Goal: Obtain resource: Download file/media

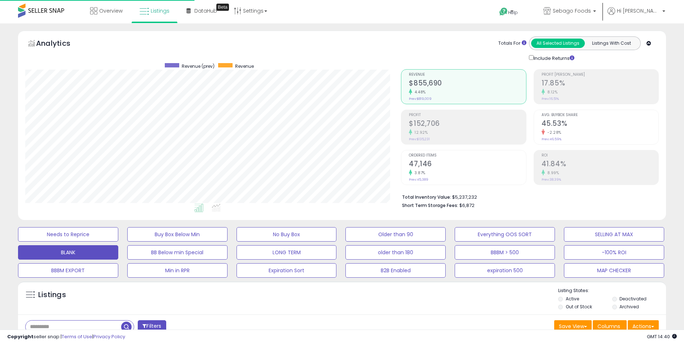
select select "**"
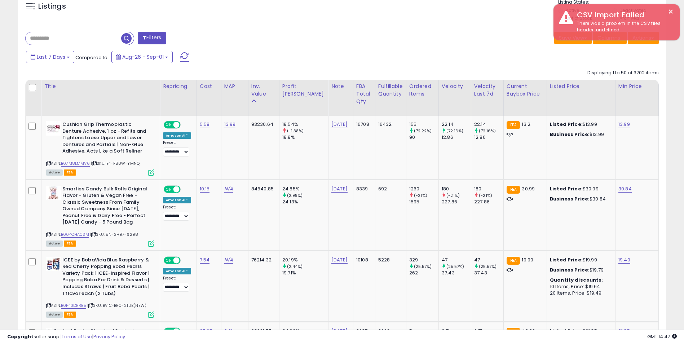
scroll to position [144, 0]
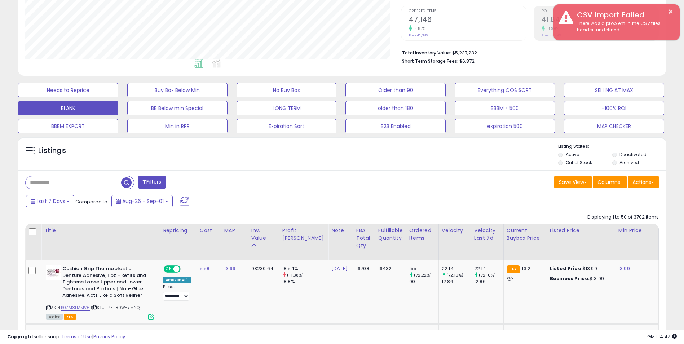
click at [88, 186] on input "text" at bounding box center [73, 182] width 95 height 13
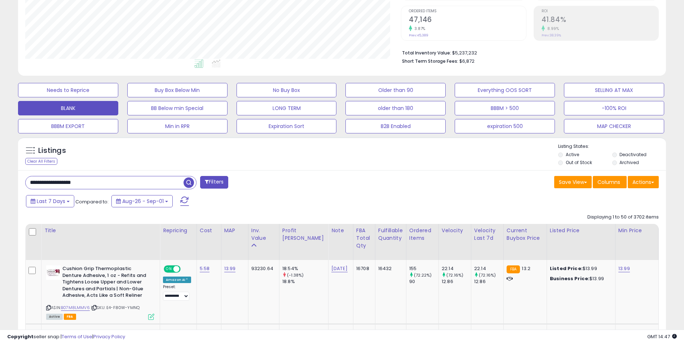
type input "**********"
click at [190, 179] on span "button" at bounding box center [188, 182] width 10 height 10
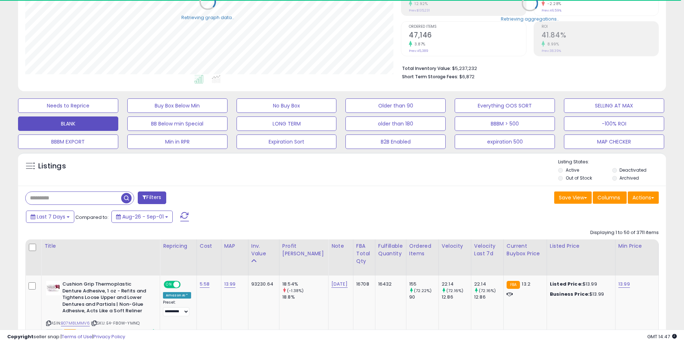
scroll to position [360208, 359980]
click at [73, 199] on input "text" at bounding box center [73, 198] width 95 height 13
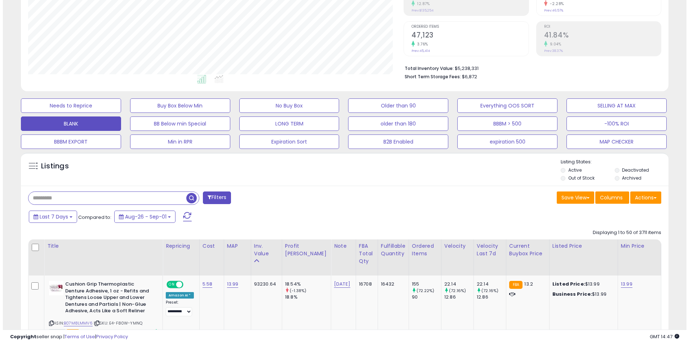
scroll to position [148, 376]
type input "**********"
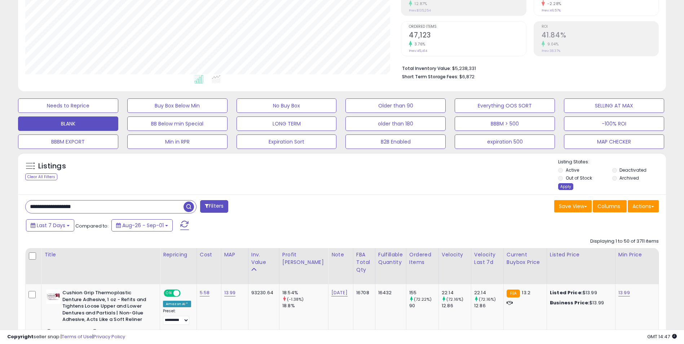
click at [563, 186] on div "Apply" at bounding box center [565, 186] width 15 height 7
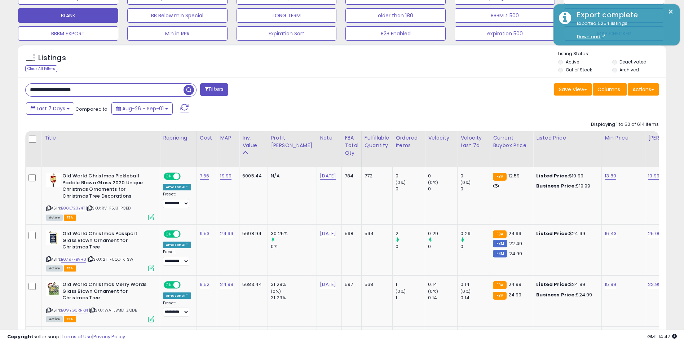
click at [413, 108] on div "Last 7 Days Compared to: Aug-26 - Sep-01" at bounding box center [261, 109] width 475 height 16
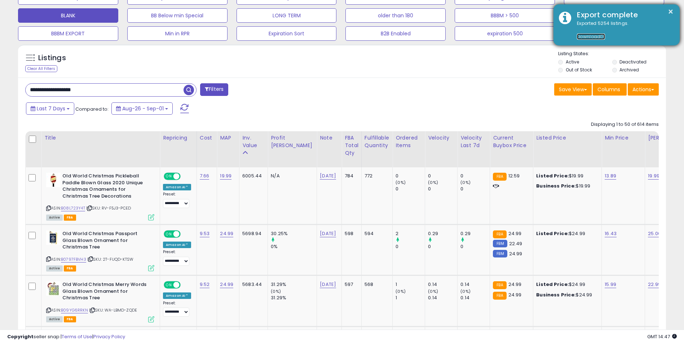
click at [589, 35] on link "Download" at bounding box center [591, 37] width 28 height 6
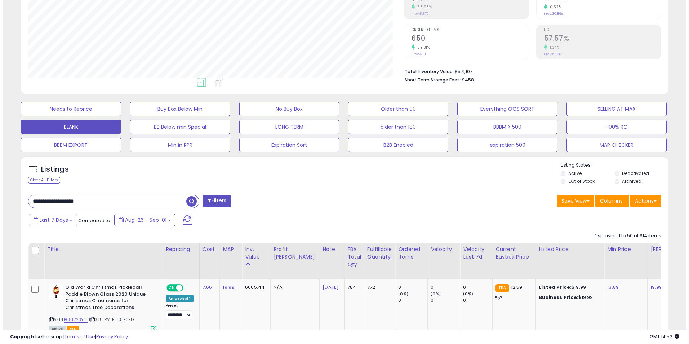
scroll to position [93, 0]
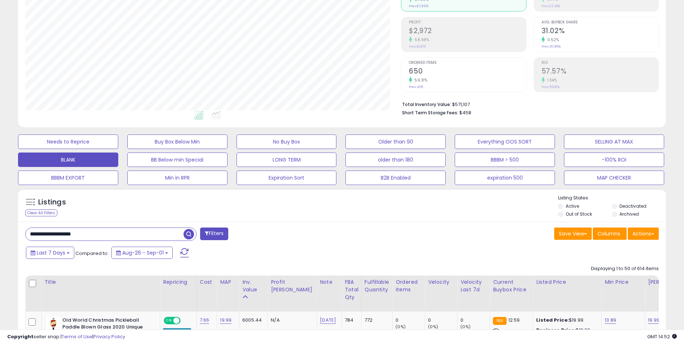
drag, startPoint x: 119, startPoint y: 234, endPoint x: 0, endPoint y: 238, distance: 119.4
click at [0, 239] on html "Unable to login Retrieving listings data.. has not yet accepted the Terms of Us…" at bounding box center [342, 79] width 684 height 344
click at [189, 232] on span "button" at bounding box center [188, 234] width 10 height 10
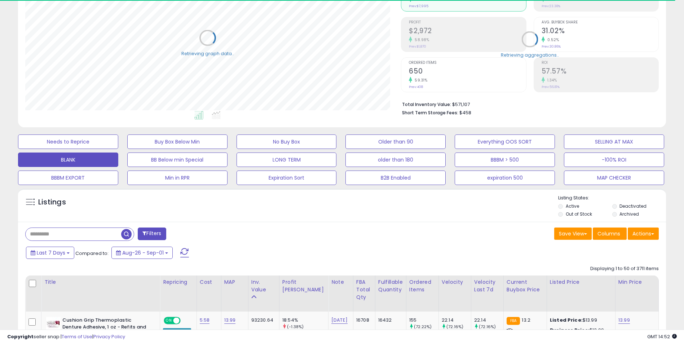
scroll to position [360208, 359980]
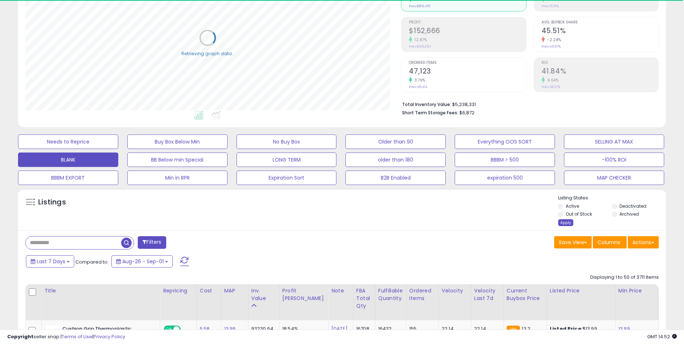
click at [560, 222] on div "Apply" at bounding box center [565, 222] width 15 height 7
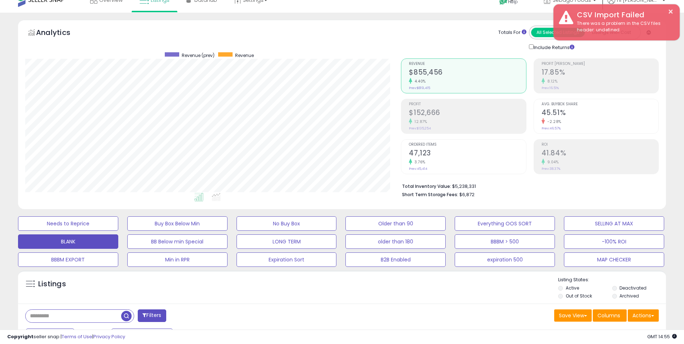
scroll to position [0, 0]
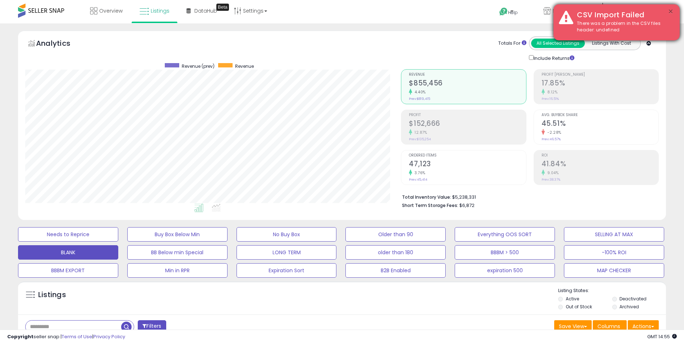
click at [669, 11] on button "×" at bounding box center [670, 11] width 6 height 9
